Goal: Task Accomplishment & Management: Use online tool/utility

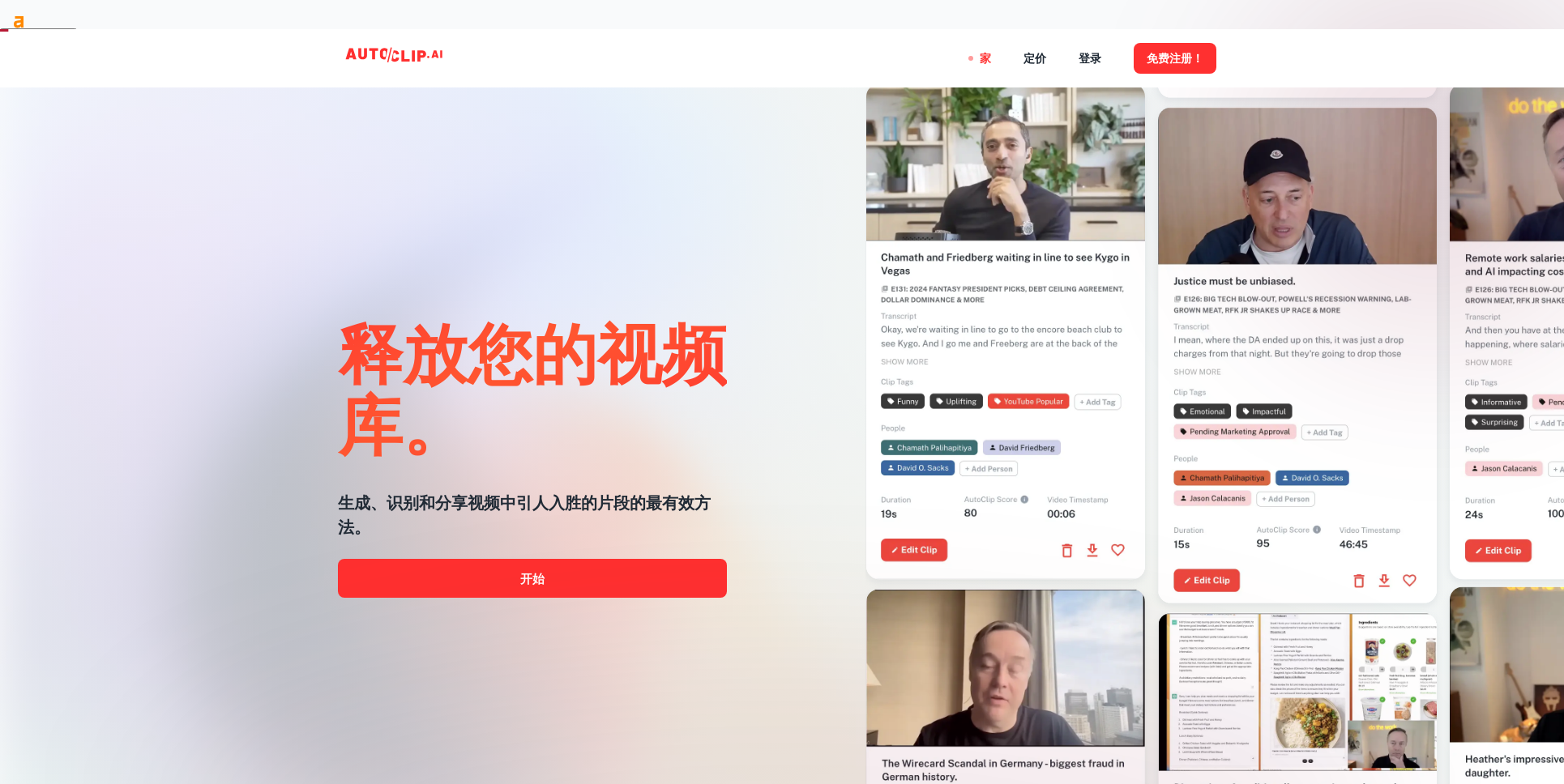
scroll to position [13, 0]
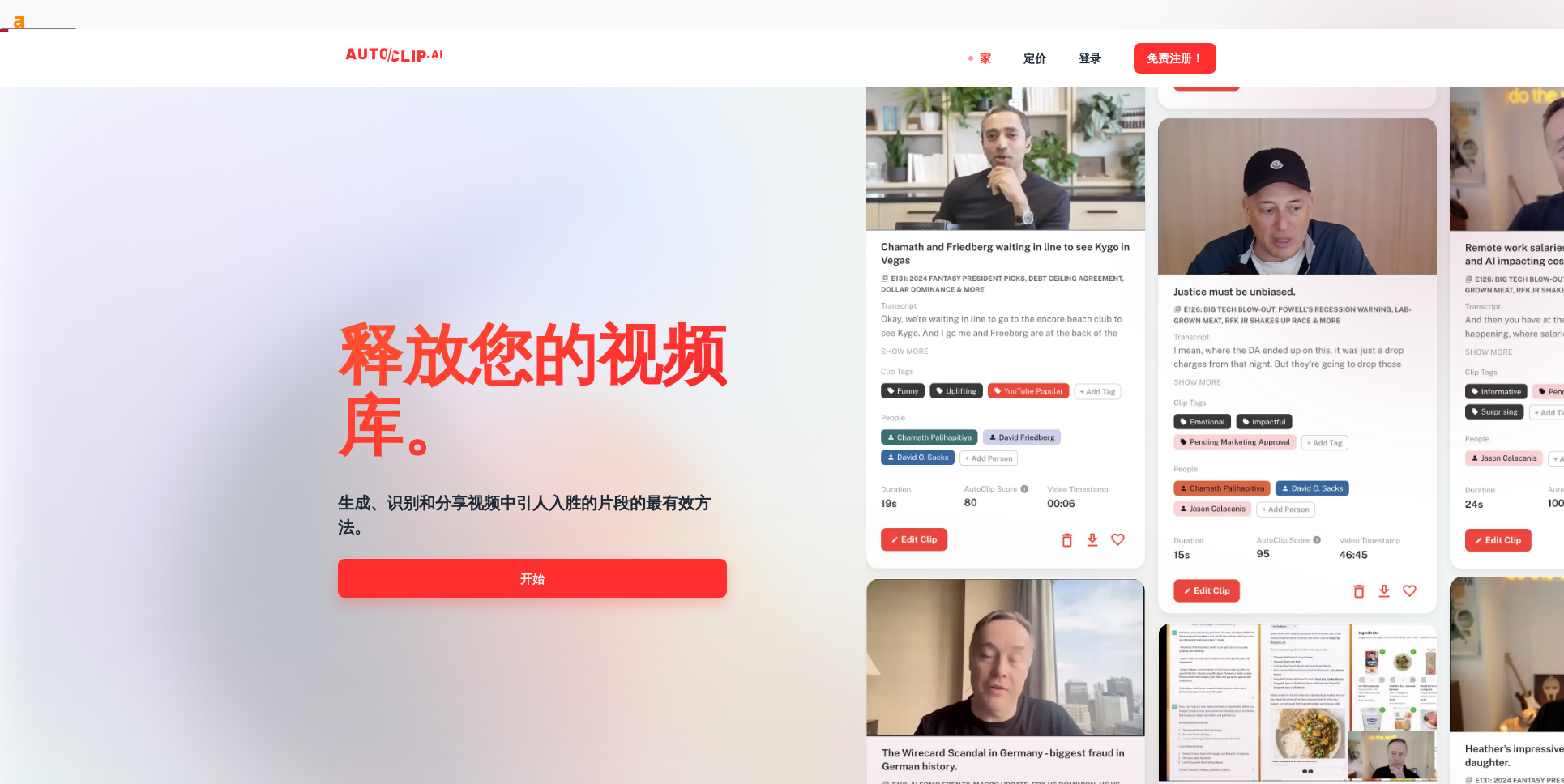
click at [635, 577] on link "开始" at bounding box center [532, 578] width 389 height 39
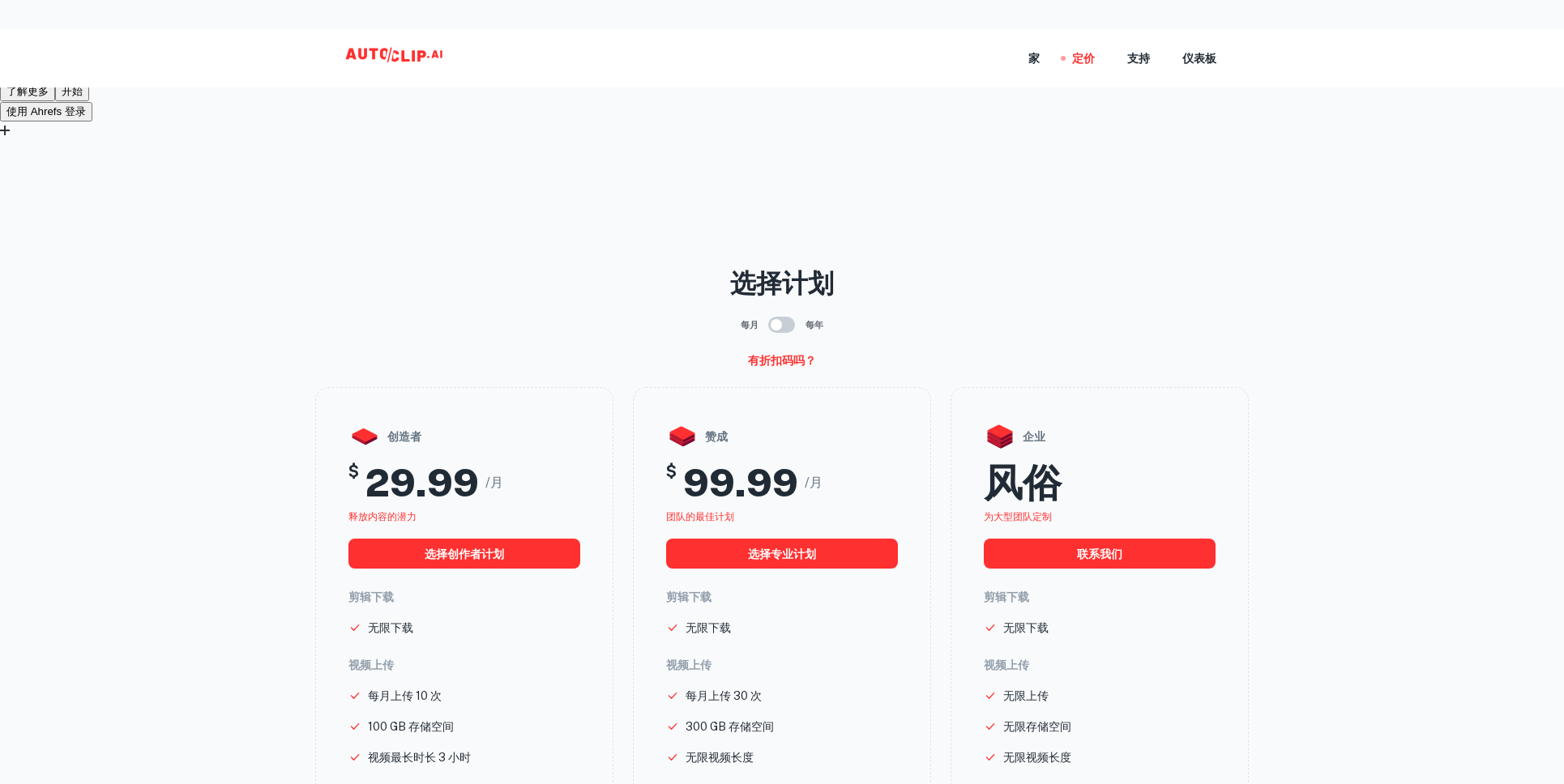
click at [804, 268] on font "选择计划" at bounding box center [782, 283] width 104 height 30
click at [405, 61] on icon at bounding box center [396, 58] width 162 height 32
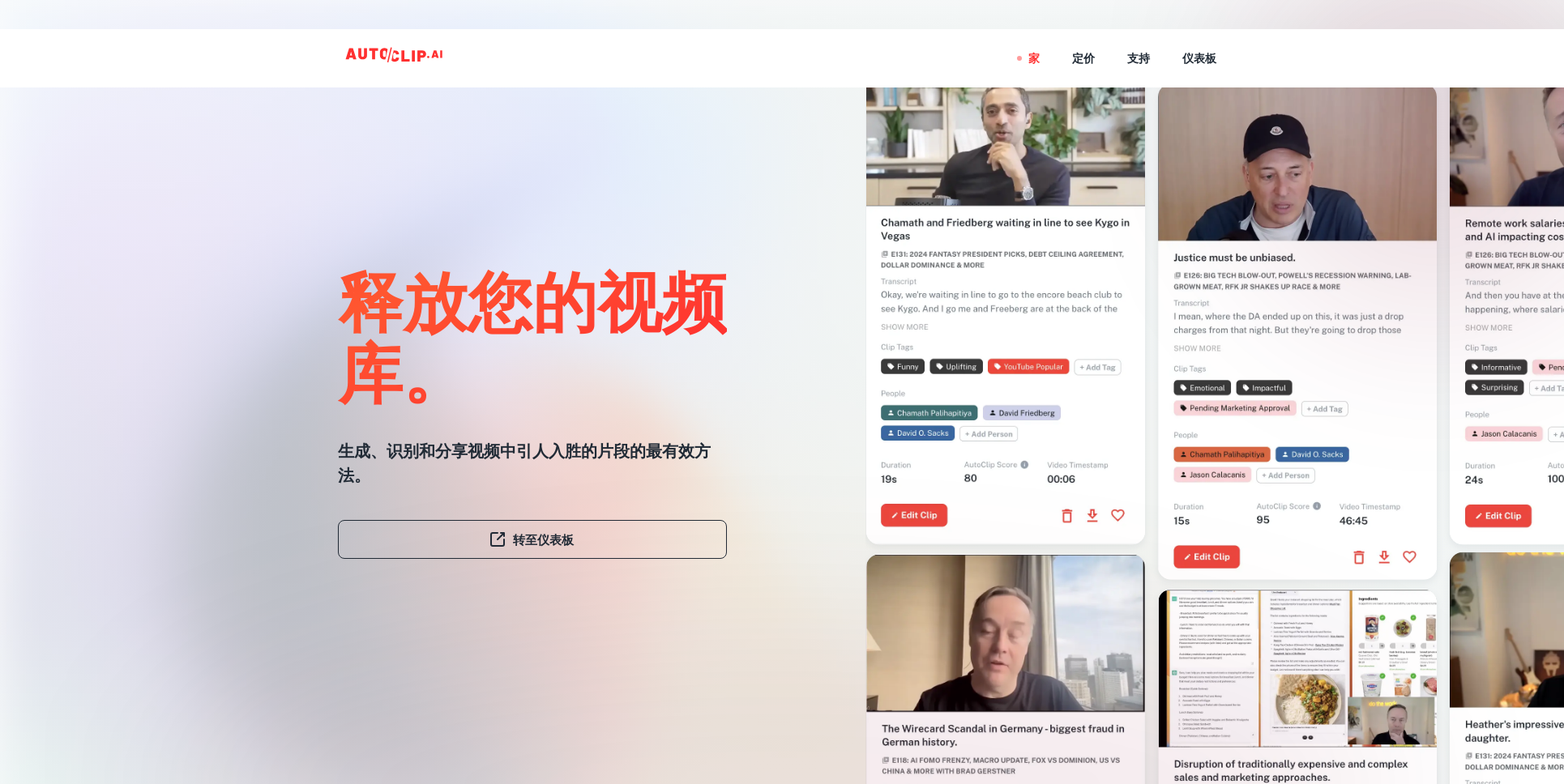
click at [1256, 192] on div at bounding box center [1434, 129] width 389 height 389
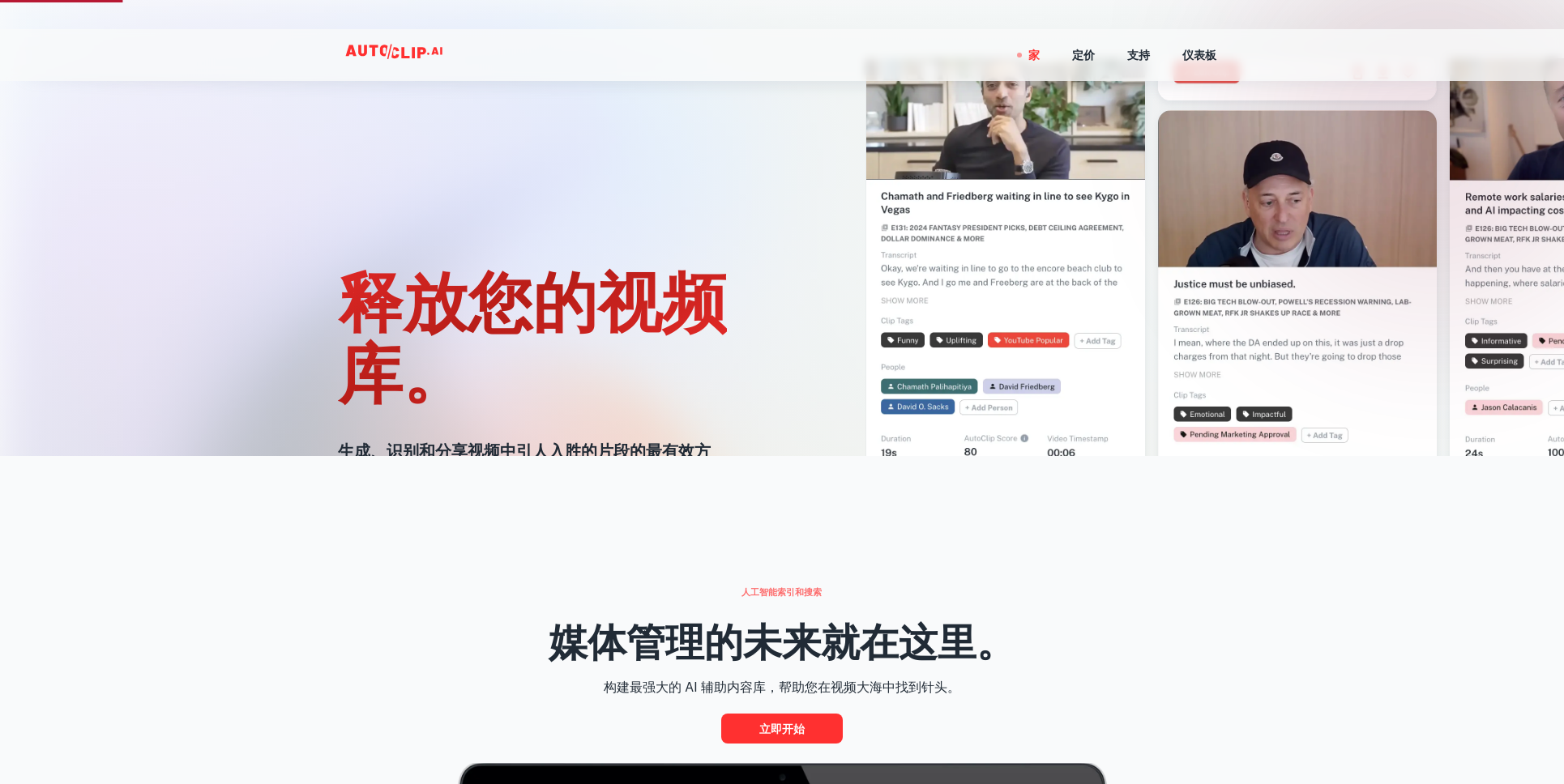
scroll to position [648, 0]
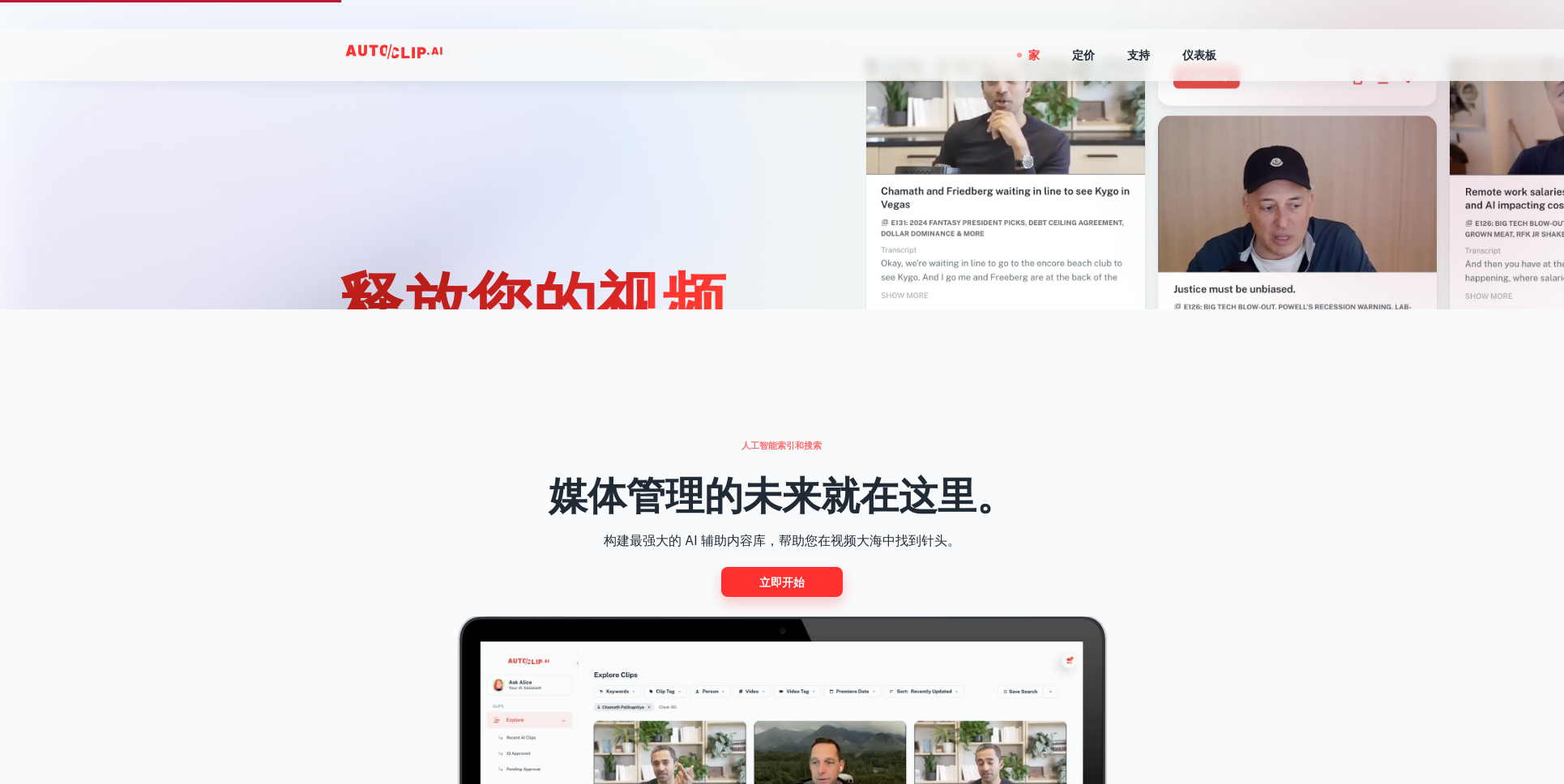
click at [791, 576] on font "立即开始" at bounding box center [782, 582] width 46 height 13
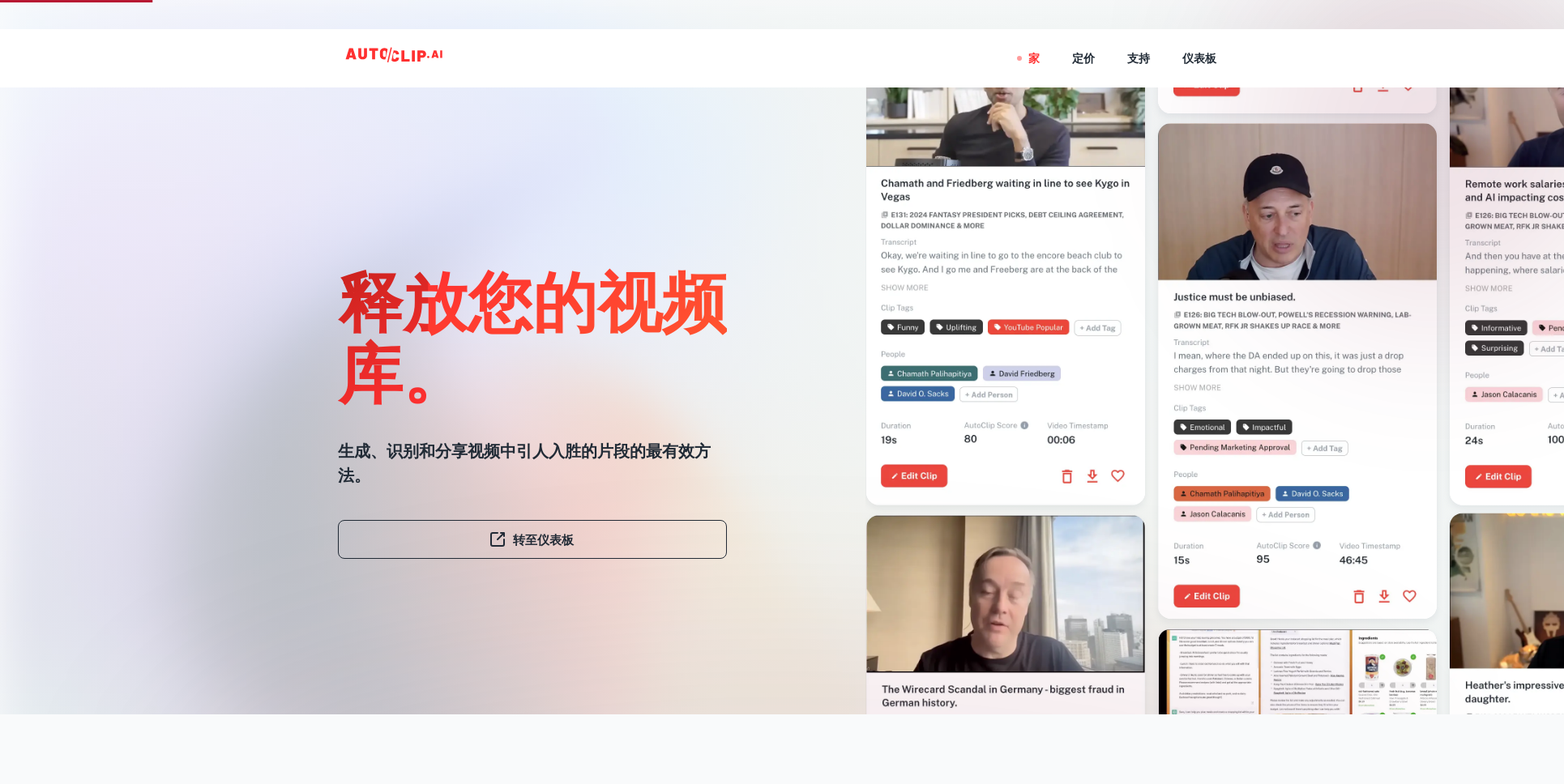
scroll to position [0, 0]
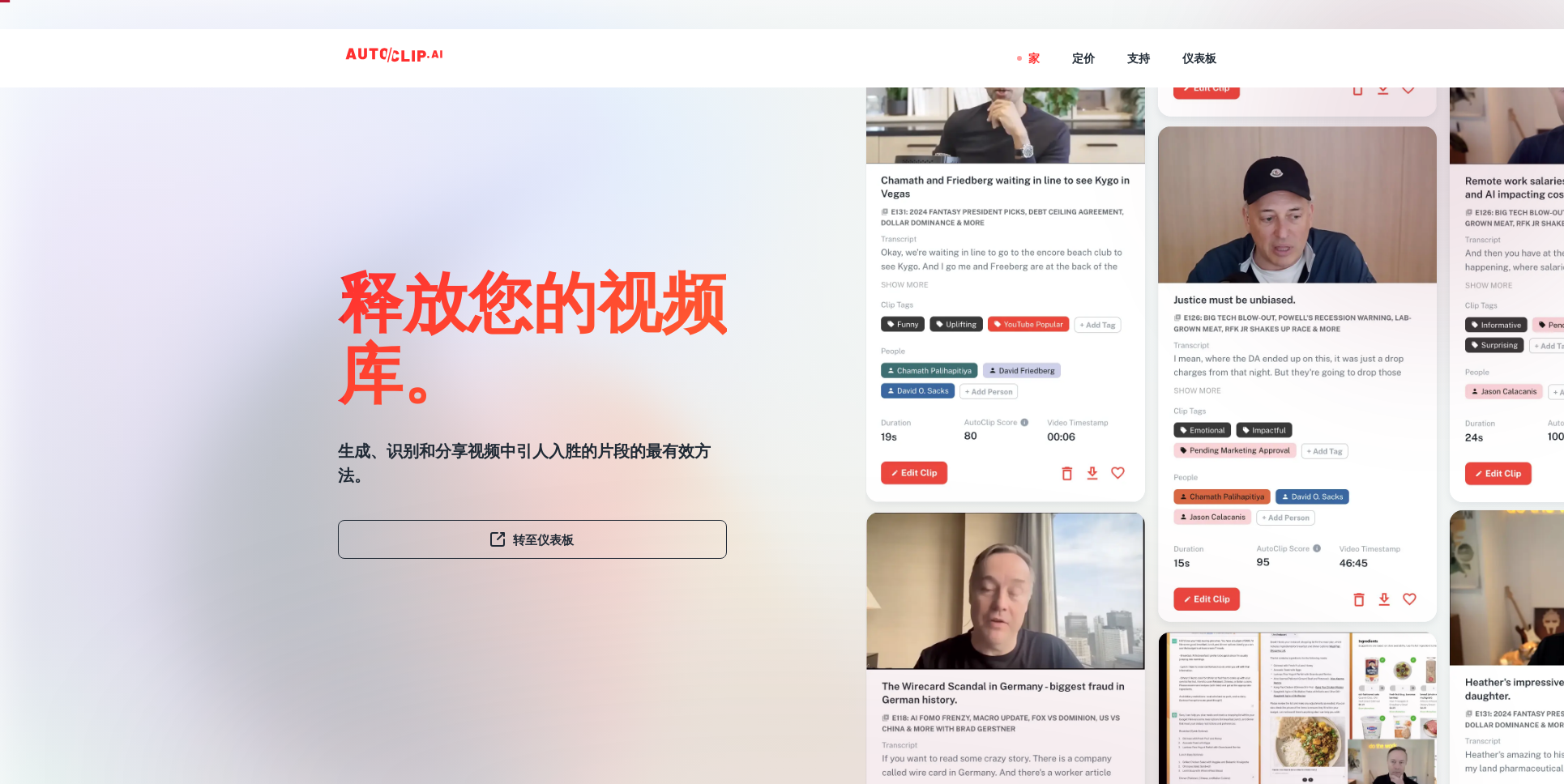
click at [1303, 222] on div at bounding box center [1434, 129] width 389 height 389
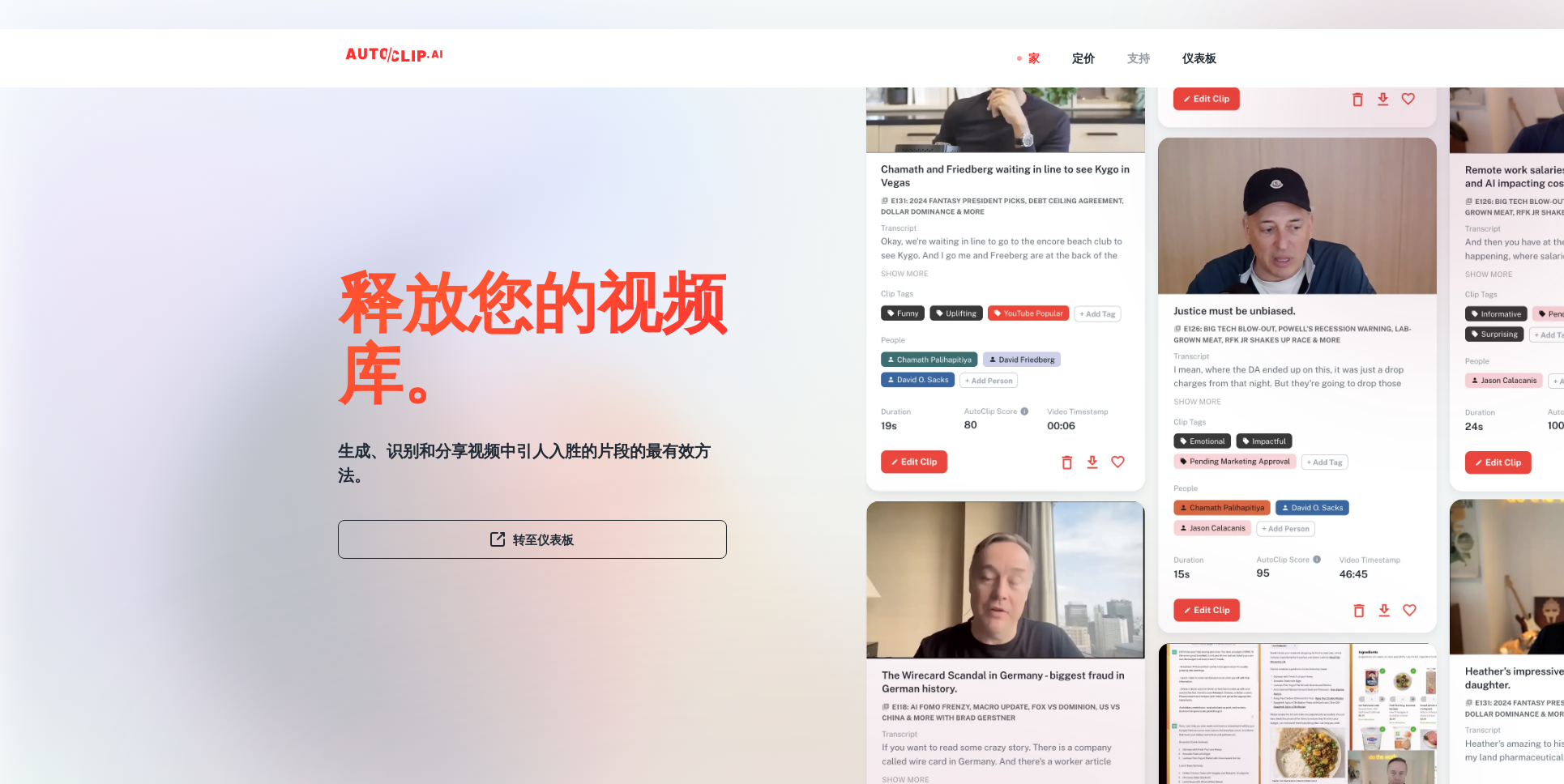
click at [1143, 58] on font "支持" at bounding box center [1138, 59] width 22 height 13
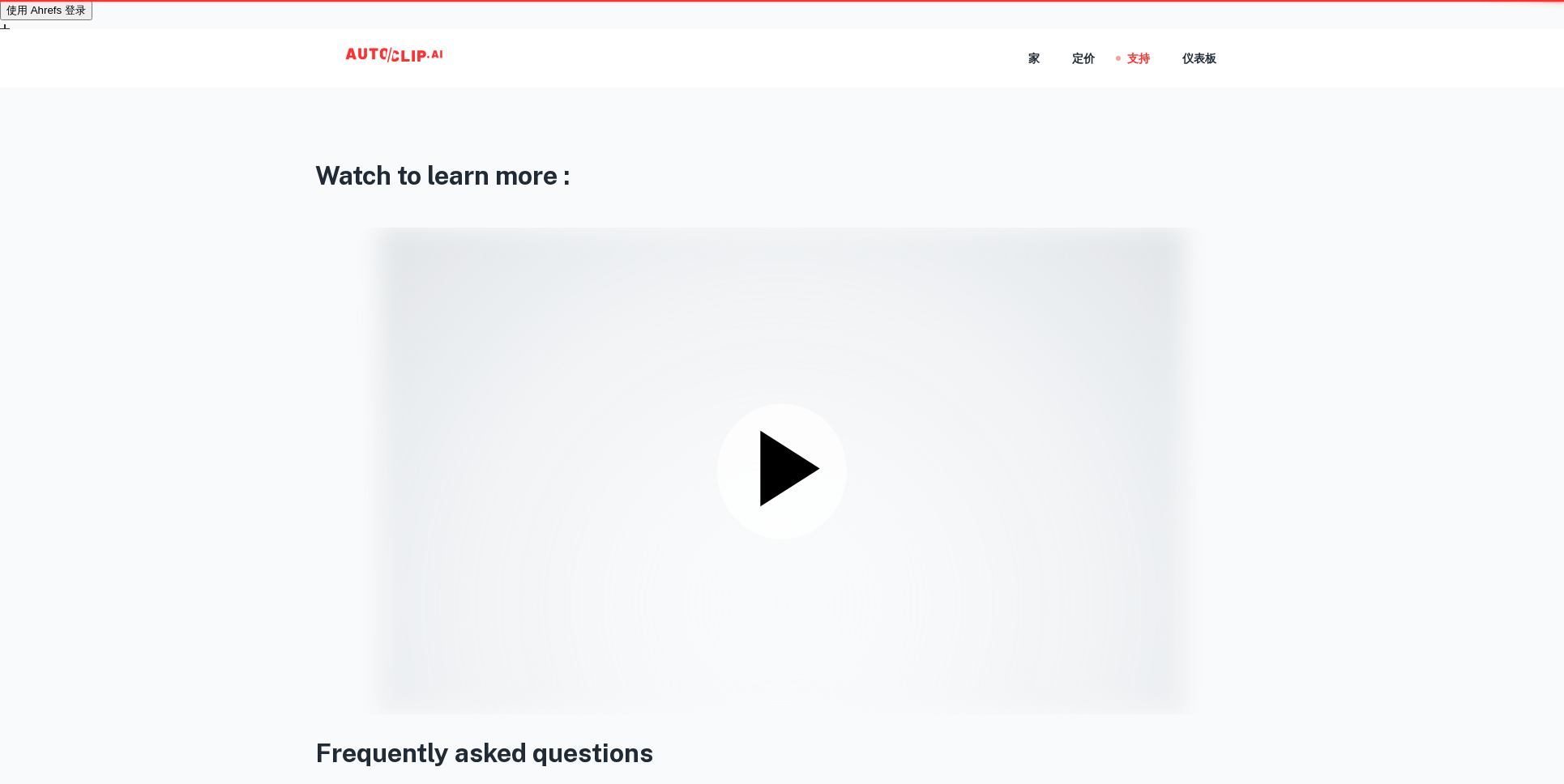
scroll to position [157, 0]
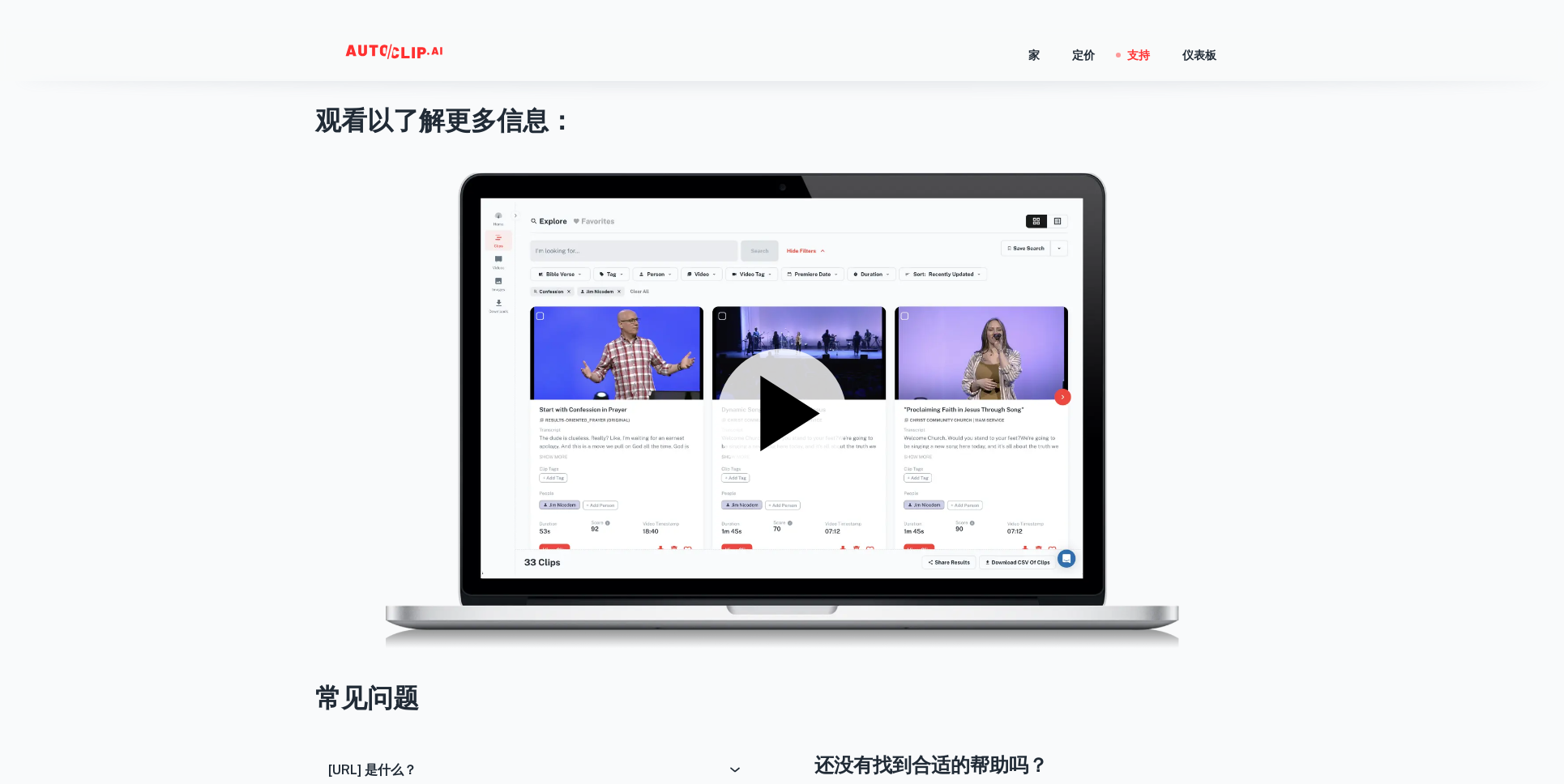
click at [798, 375] on icon at bounding box center [789, 412] width 59 height 75
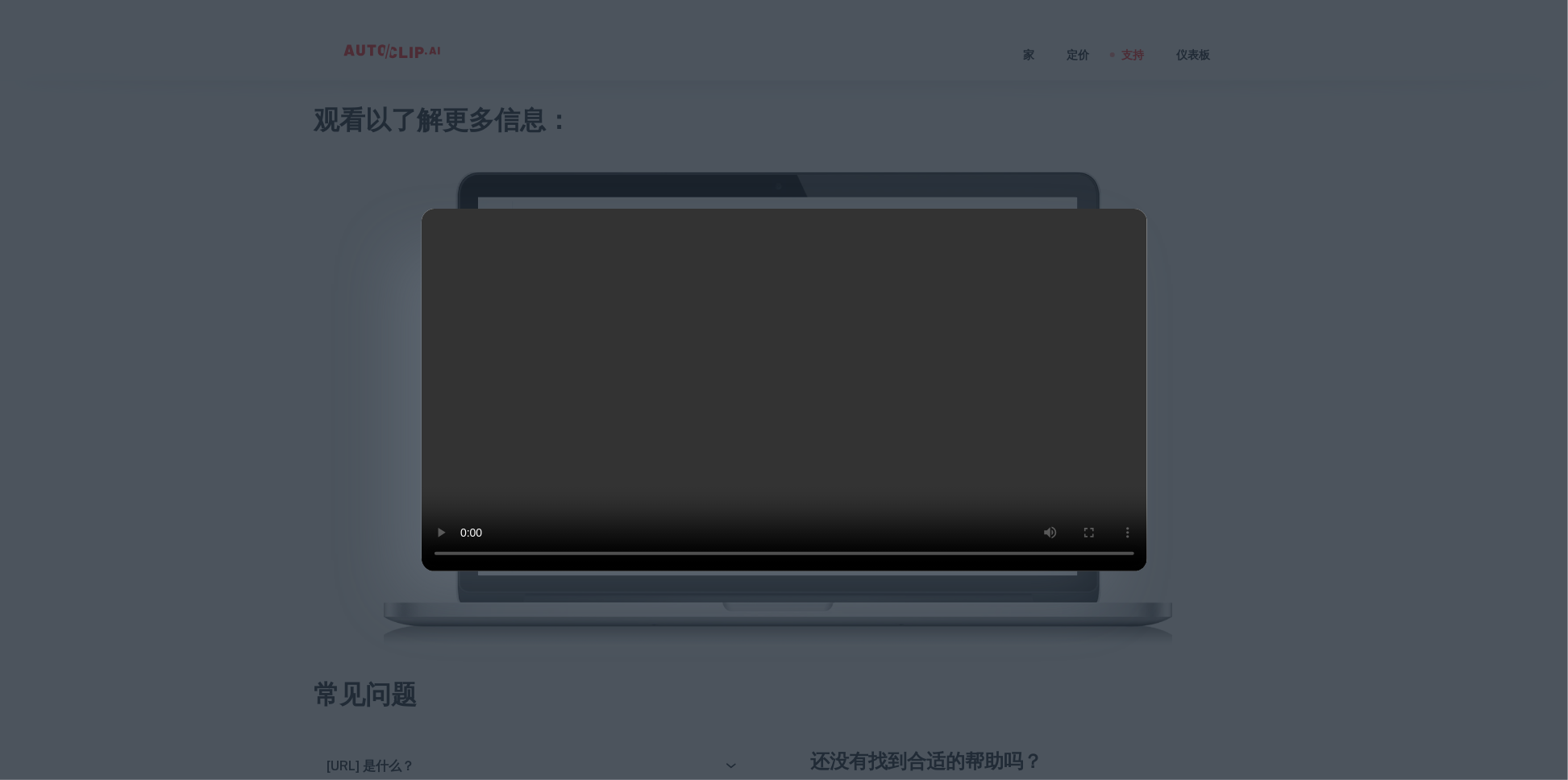
click at [273, 548] on div at bounding box center [784, 390] width 1568 height 780
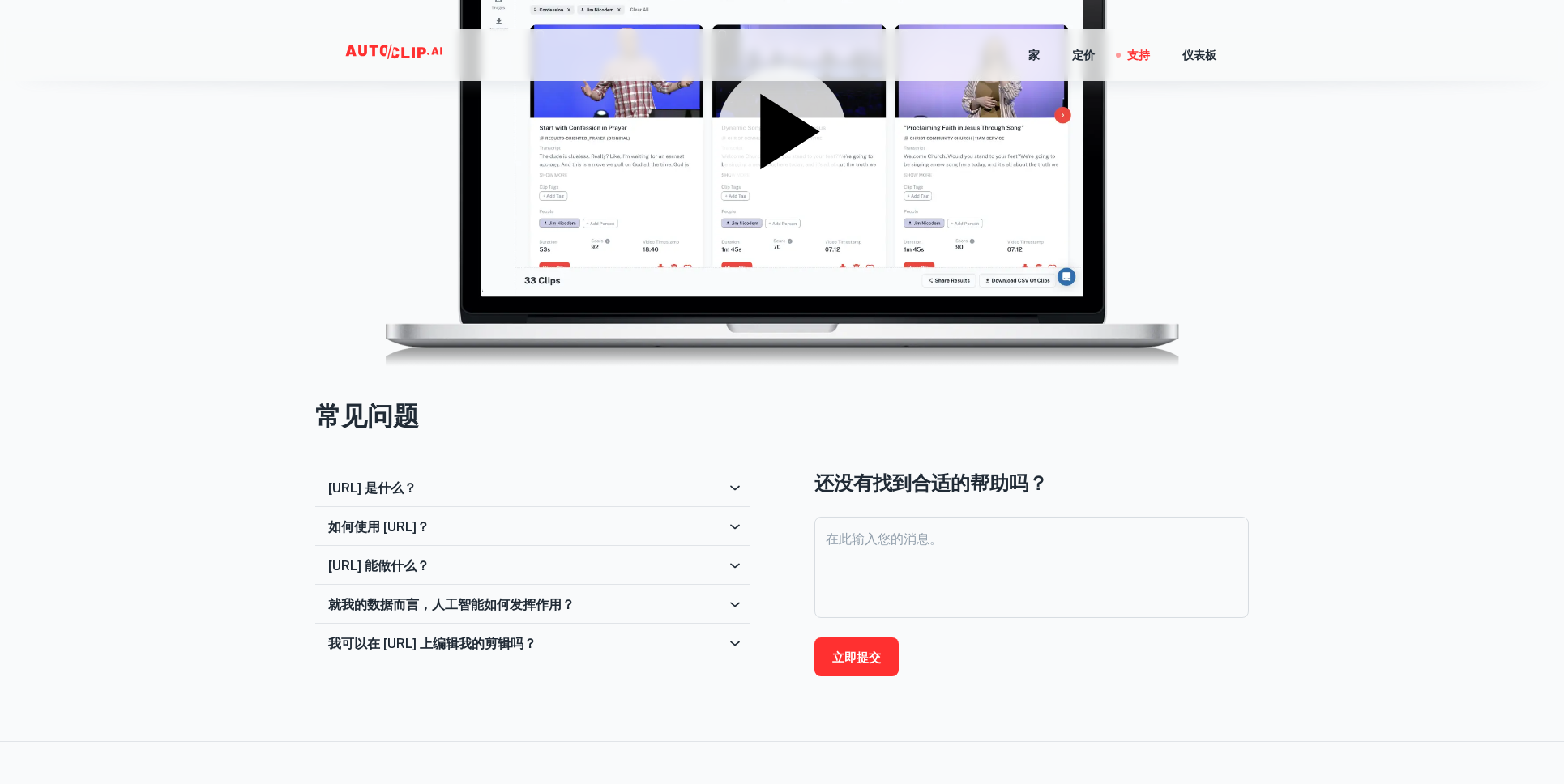
scroll to position [630, 0]
